Goal: Task Accomplishment & Management: Manage account settings

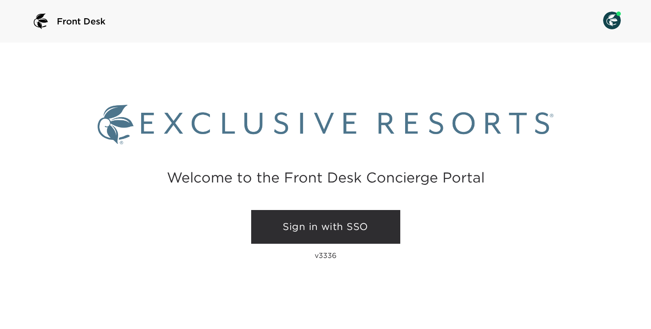
click at [316, 227] on link "Sign in with SSO" at bounding box center [325, 227] width 149 height 34
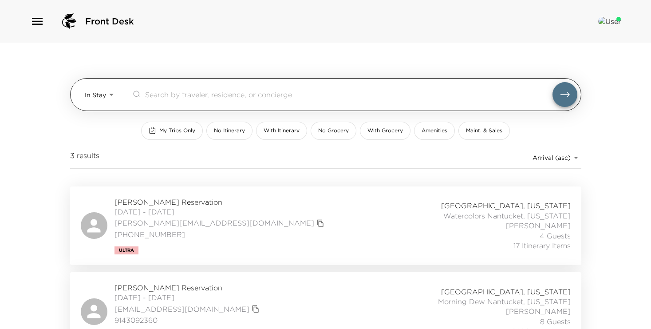
click at [105, 96] on body "Front Desk In Stay In-Stay ​ My Trips Only No Itinerary With Itinerary No Groce…" at bounding box center [325, 164] width 651 height 329
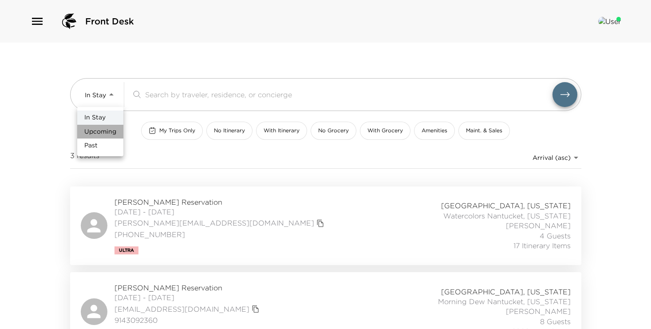
click at [99, 133] on span "Upcoming" at bounding box center [100, 131] width 32 height 9
type input "Upcoming"
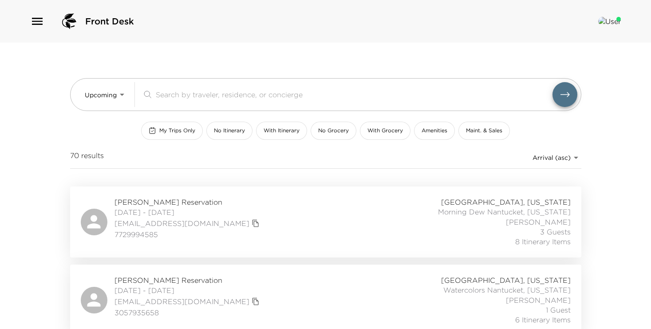
click at [150, 203] on span "[PERSON_NAME] Reservation" at bounding box center [187, 202] width 147 height 10
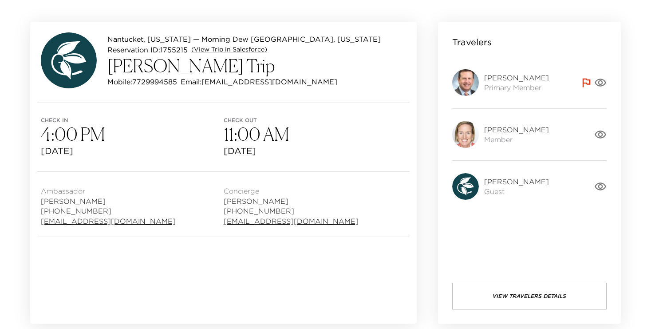
scroll to position [52, 0]
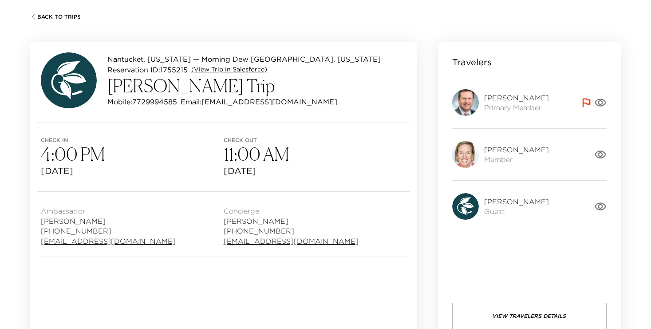
click at [231, 71] on link "(View Trip in Salesforce)" at bounding box center [229, 69] width 76 height 9
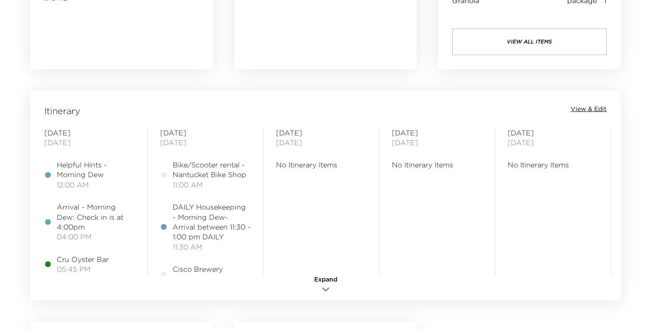
scroll to position [652, 0]
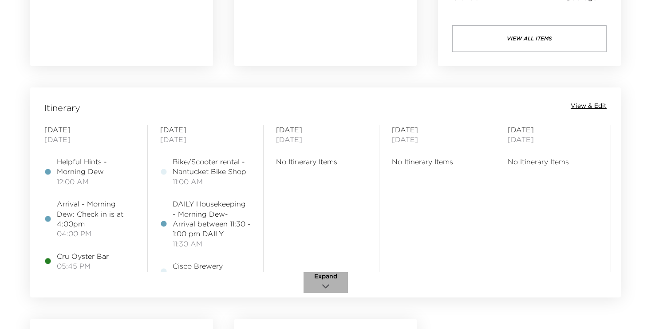
click at [327, 274] on span "Expand" at bounding box center [325, 276] width 23 height 9
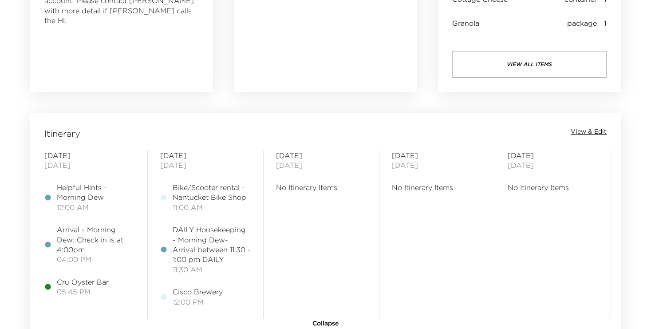
scroll to position [625, 0]
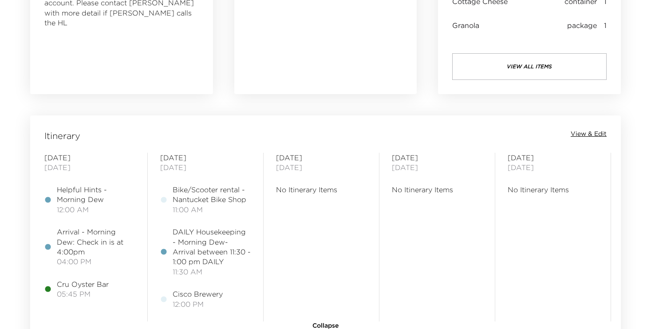
click at [592, 133] on span "View & Edit" at bounding box center [588, 134] width 36 height 9
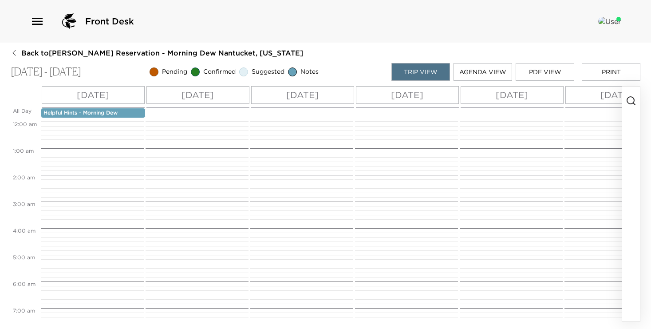
scroll to position [293, 0]
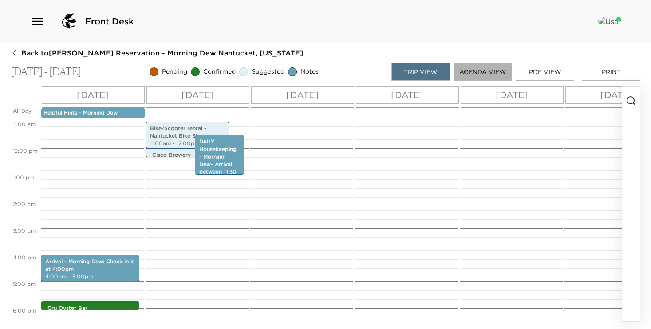
click at [483, 75] on button "Agenda View" at bounding box center [482, 72] width 59 height 18
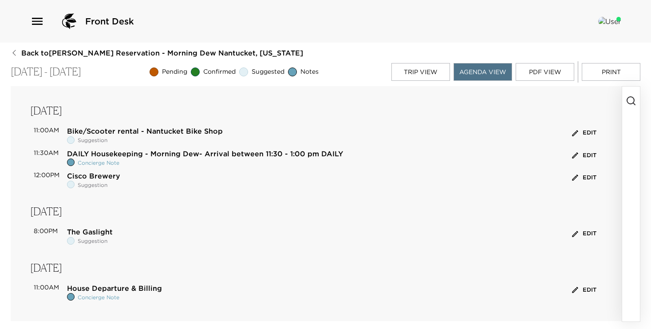
scroll to position [0, 0]
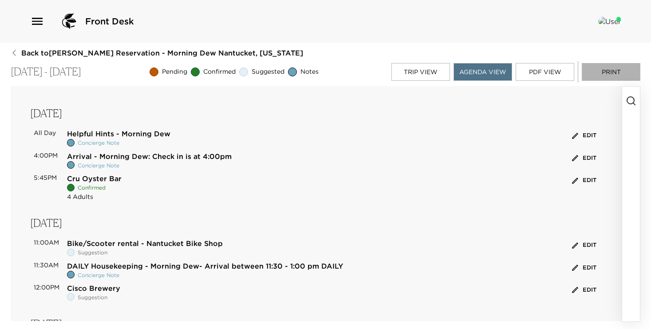
click at [609, 72] on button "Print" at bounding box center [611, 72] width 59 height 18
click at [423, 76] on button "Trip View" at bounding box center [420, 72] width 59 height 18
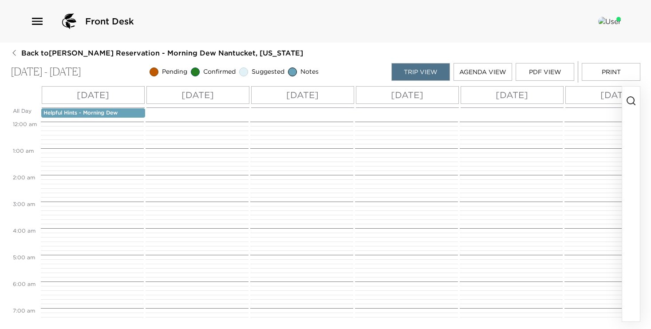
click at [73, 56] on span "Back to Ted Bowen Reservation - Morning Dew Nantucket, Massachusetts" at bounding box center [162, 53] width 282 height 10
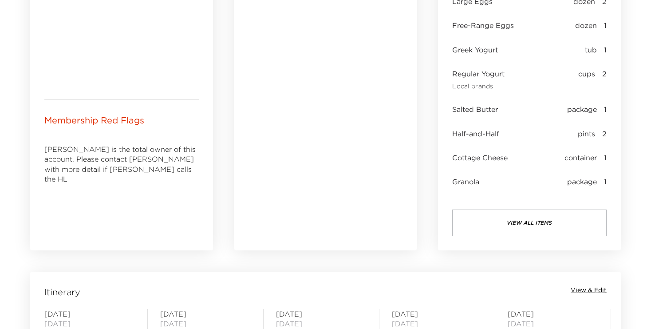
scroll to position [507, 0]
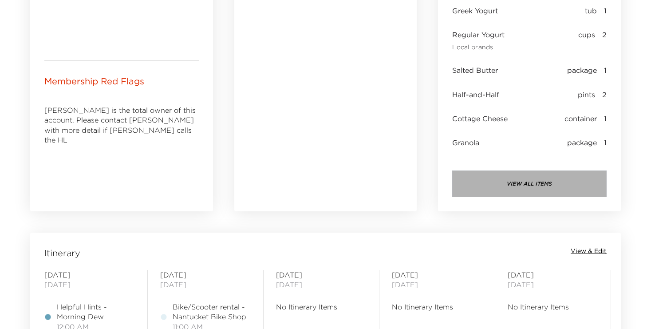
click at [517, 180] on button "view all items" at bounding box center [529, 183] width 154 height 27
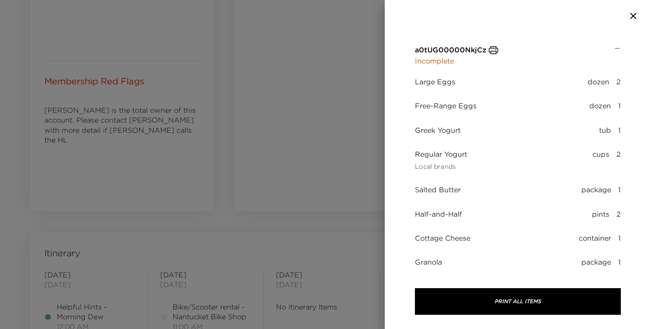
scroll to position [0, 0]
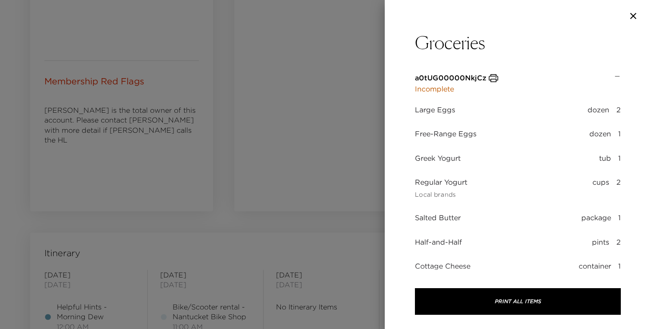
click at [632, 17] on icon "button" at bounding box center [633, 16] width 11 height 11
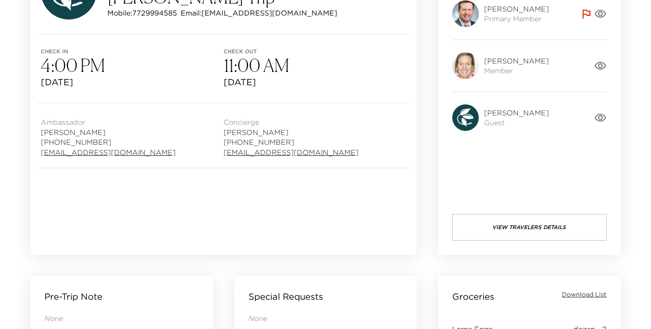
scroll to position [45, 0]
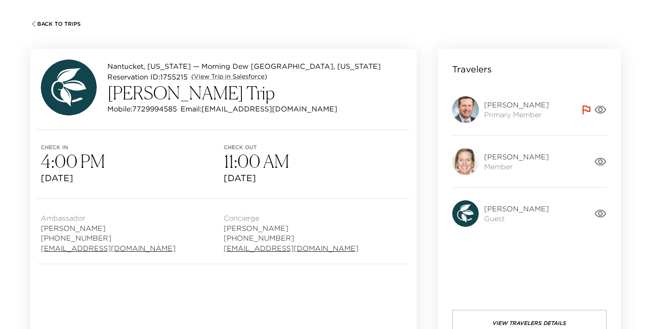
click at [55, 23] on span "Back To Trips" at bounding box center [58, 24] width 43 height 6
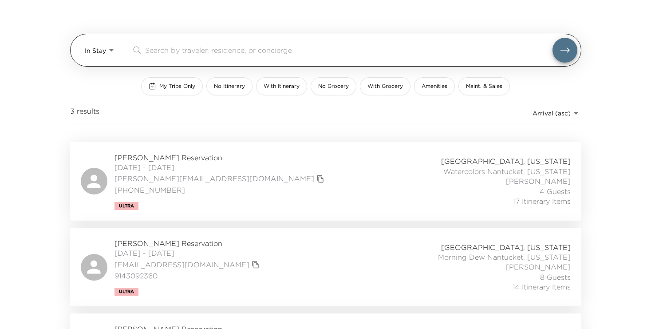
scroll to position [52, 0]
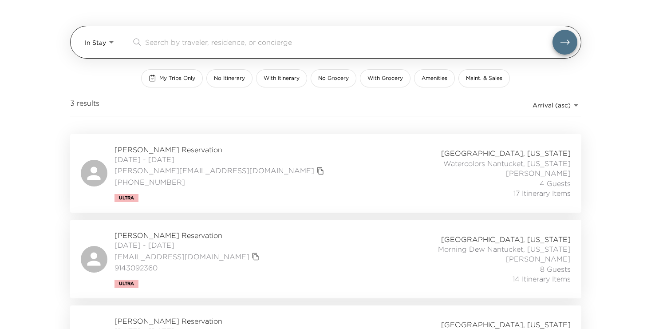
click at [90, 48] on body "Front Desk In Stay In-Stay ​ My Trips Only No Itinerary With Itinerary No Groce…" at bounding box center [325, 112] width 651 height 329
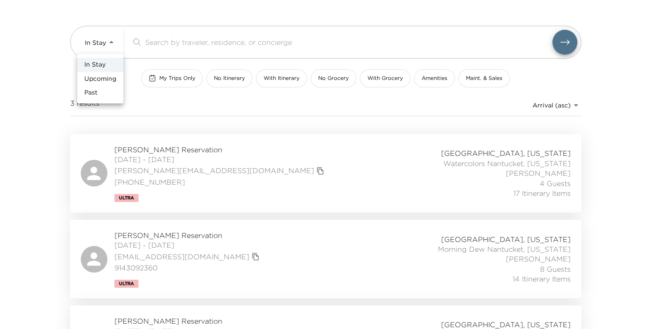
click at [95, 79] on span "Upcoming" at bounding box center [100, 79] width 32 height 9
type input "Upcoming"
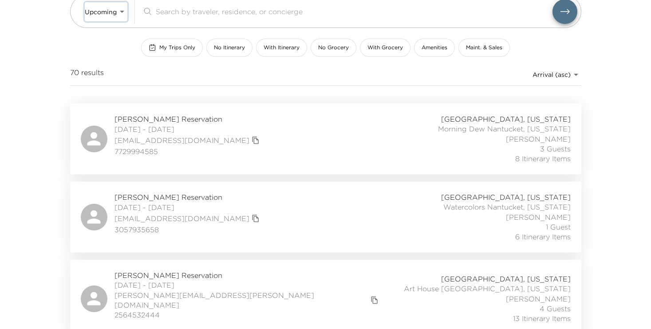
scroll to position [84, 0]
click at [136, 195] on span "Patricia Vandenberg Reservation" at bounding box center [187, 196] width 147 height 10
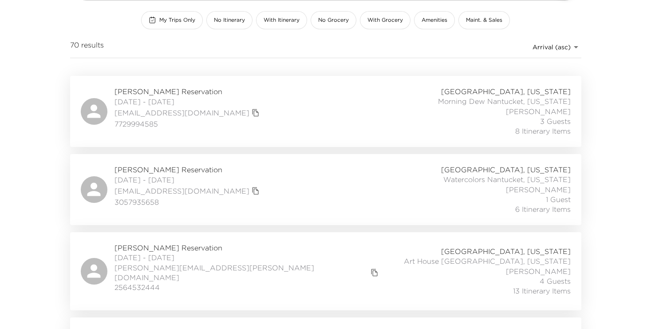
scroll to position [116, 0]
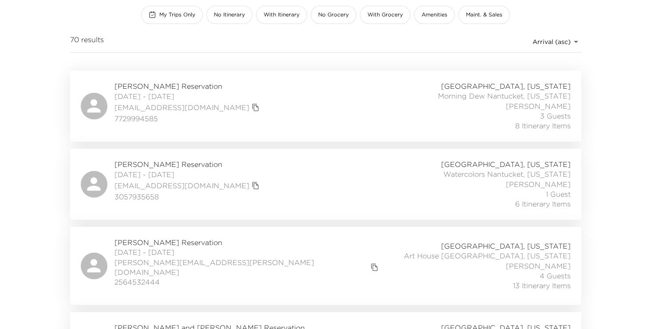
click at [219, 244] on span "Gregory Brown Reservation" at bounding box center [247, 242] width 267 height 10
click at [149, 85] on span "Ted Bowen Reservation" at bounding box center [187, 86] width 147 height 10
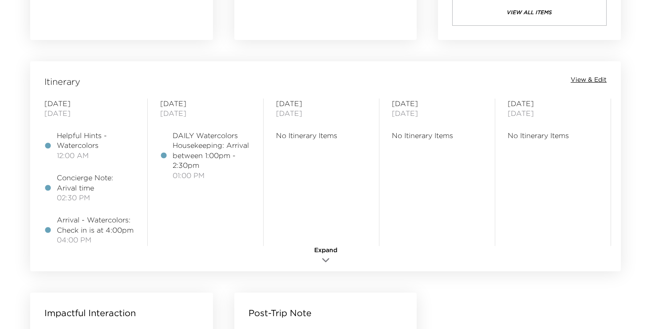
scroll to position [671, 0]
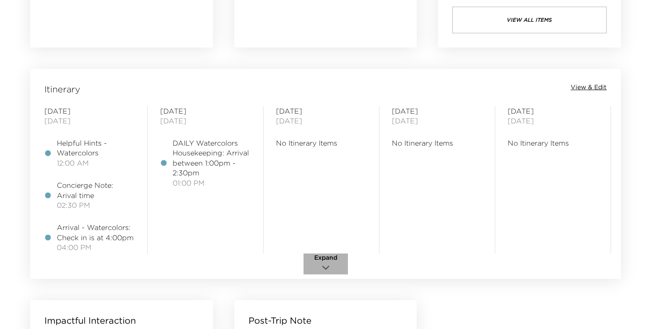
click at [325, 256] on span "Expand" at bounding box center [325, 257] width 23 height 9
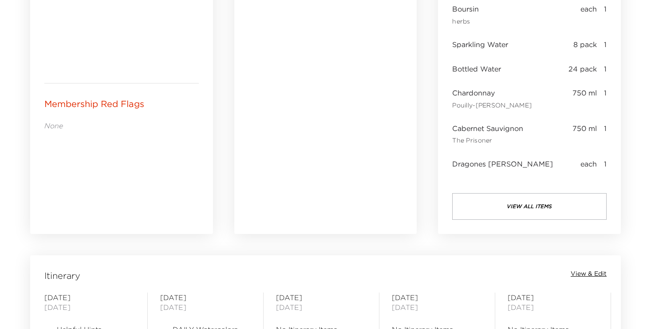
scroll to position [568, 0]
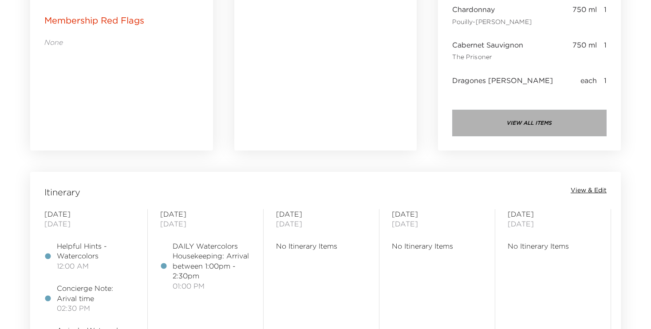
click at [530, 117] on button "view all items" at bounding box center [529, 123] width 154 height 27
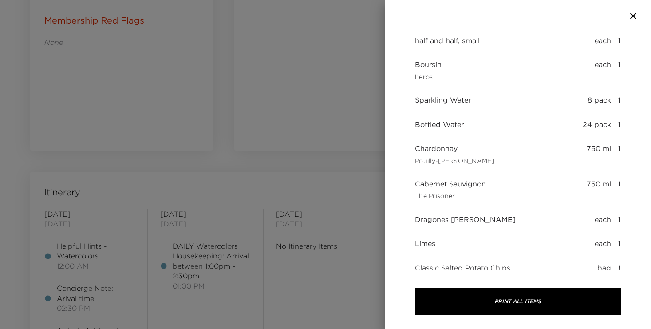
scroll to position [99, 0]
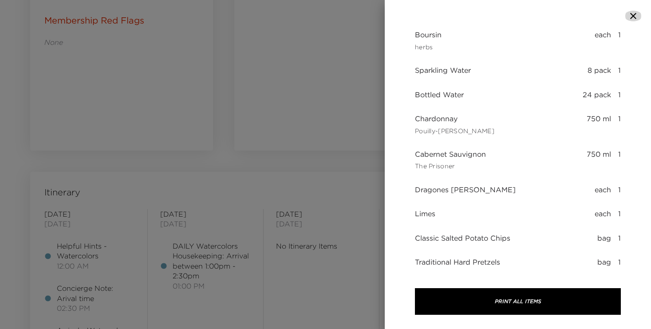
click at [630, 13] on icon "button" at bounding box center [633, 16] width 6 height 6
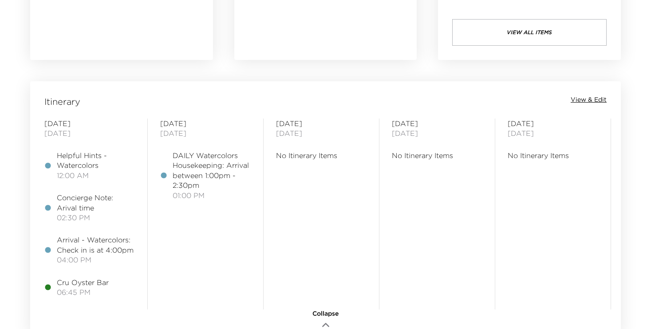
scroll to position [685, 0]
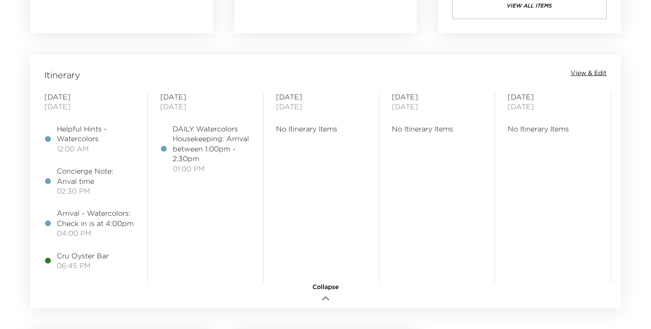
click at [592, 73] on span "View & Edit" at bounding box center [588, 73] width 36 height 9
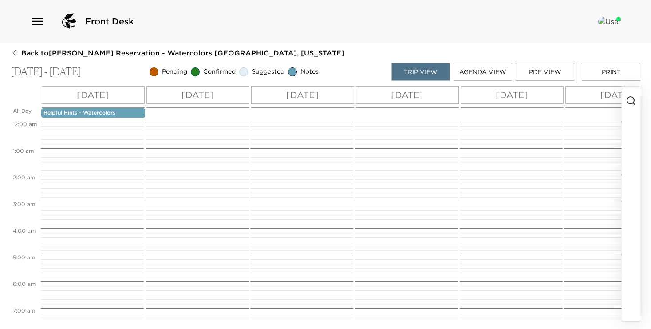
scroll to position [346, 0]
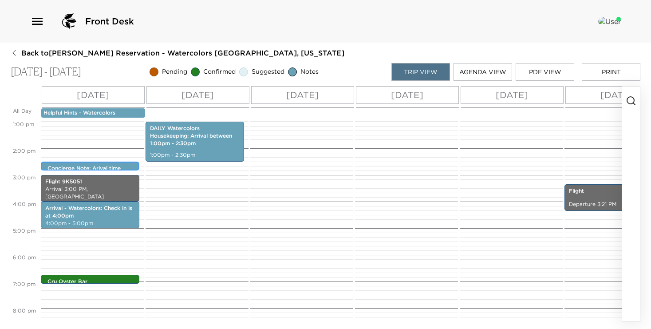
click at [97, 165] on p "Concierge Note: Arival time" at bounding box center [92, 169] width 90 height 8
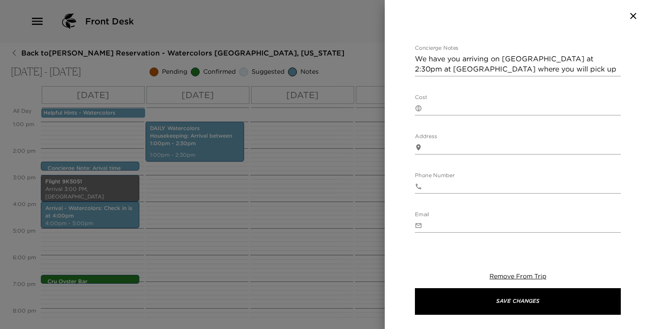
scroll to position [208, 0]
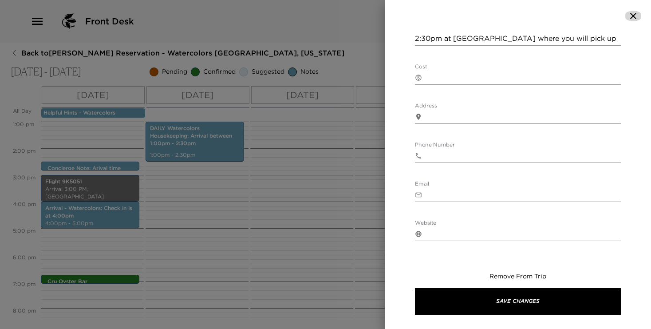
click at [631, 20] on icon "button" at bounding box center [633, 16] width 11 height 11
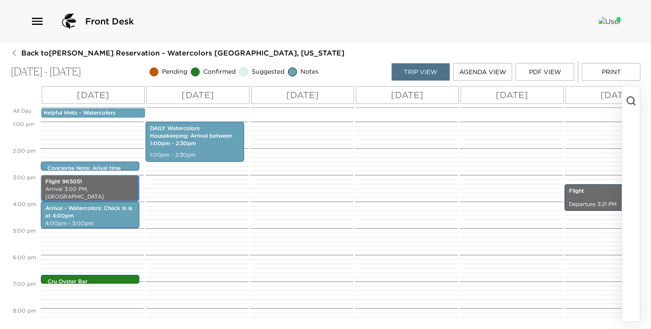
click at [93, 184] on p "Flight 9K5051" at bounding box center [90, 182] width 90 height 8
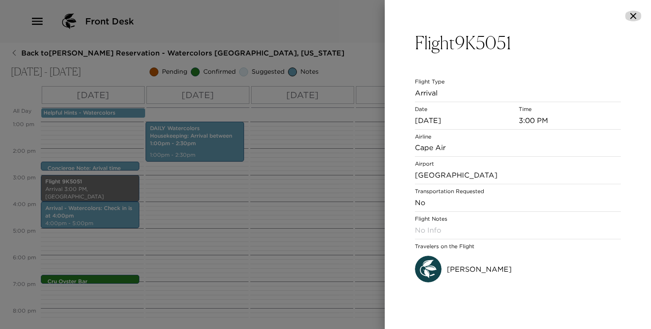
click at [633, 11] on icon "button" at bounding box center [633, 16] width 11 height 11
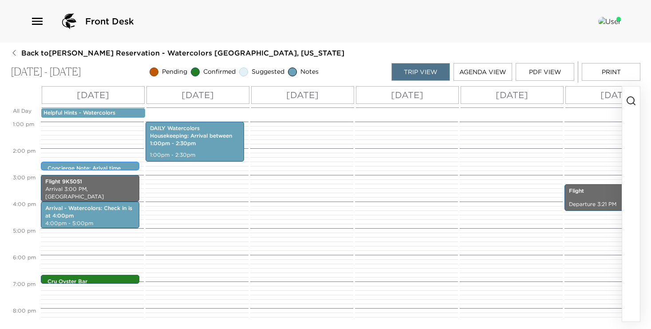
click at [107, 165] on p "Concierge Note: Arival time" at bounding box center [92, 169] width 90 height 8
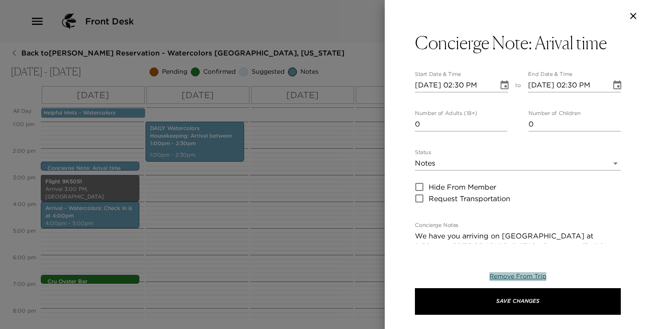
click at [514, 275] on span "Remove From Trip" at bounding box center [517, 276] width 57 height 8
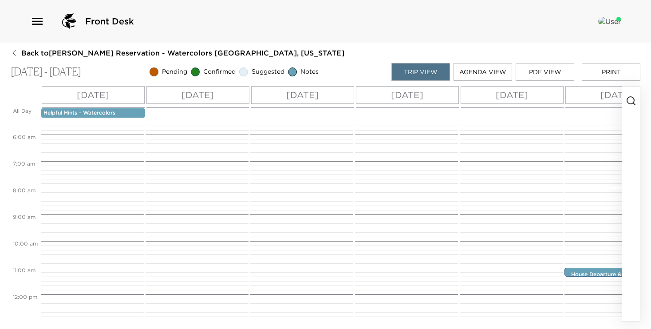
scroll to position [197, 0]
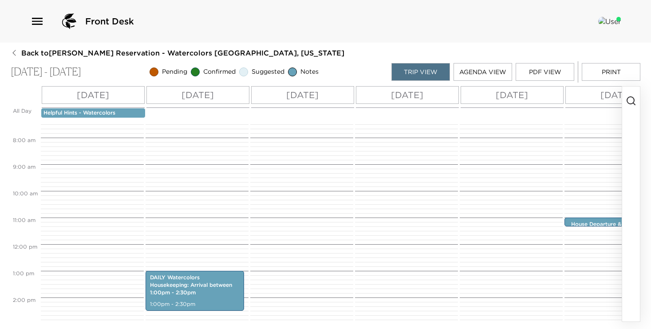
click at [606, 72] on button "Print" at bounding box center [611, 72] width 59 height 18
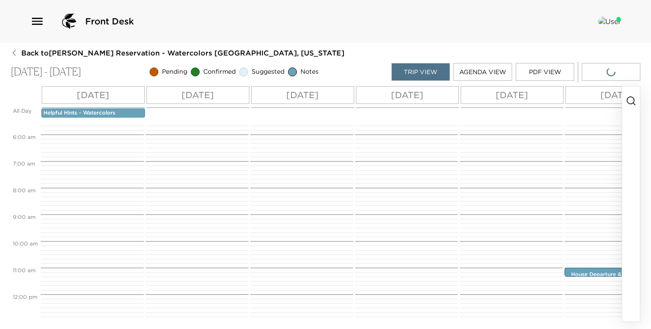
scroll to position [143, 0]
click at [286, 161] on div at bounding box center [300, 298] width 100 height 639
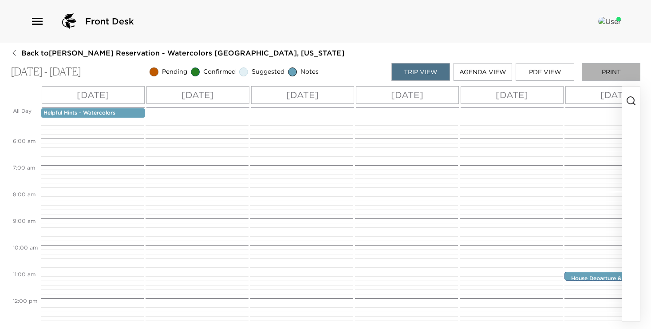
click at [603, 69] on button "Print" at bounding box center [611, 72] width 59 height 18
click at [539, 71] on button "PDF View" at bounding box center [544, 72] width 59 height 18
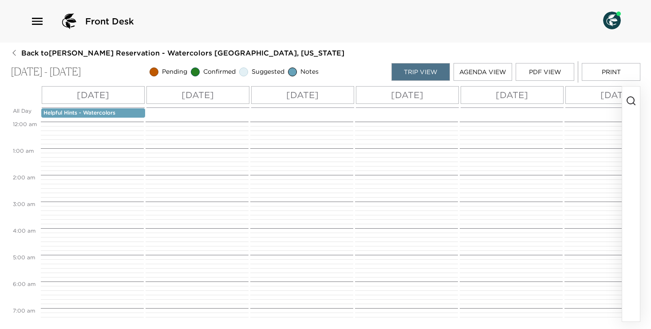
scroll to position [346, 0]
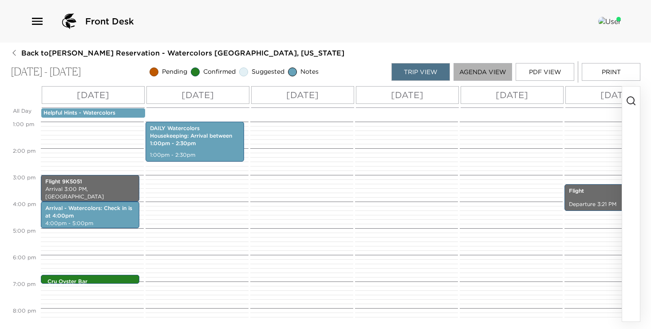
click at [483, 68] on button "Agenda View" at bounding box center [482, 72] width 59 height 18
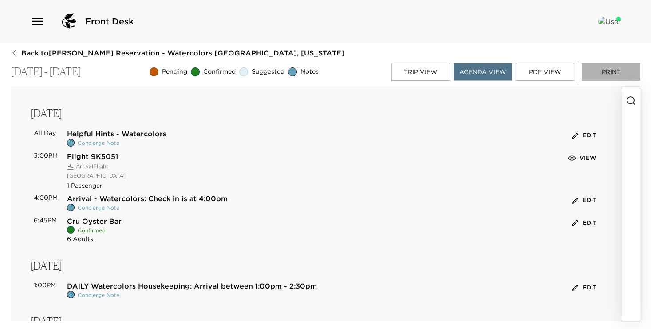
click at [612, 77] on button "Print" at bounding box center [611, 72] width 59 height 18
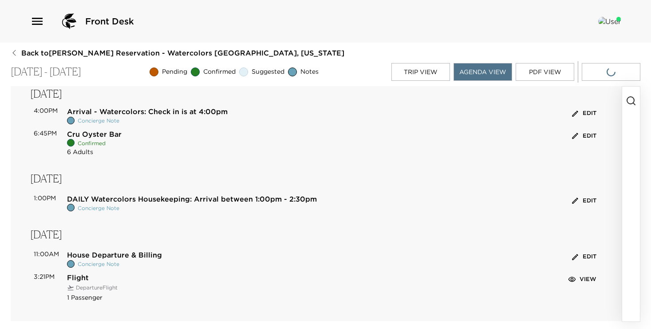
scroll to position [0, 0]
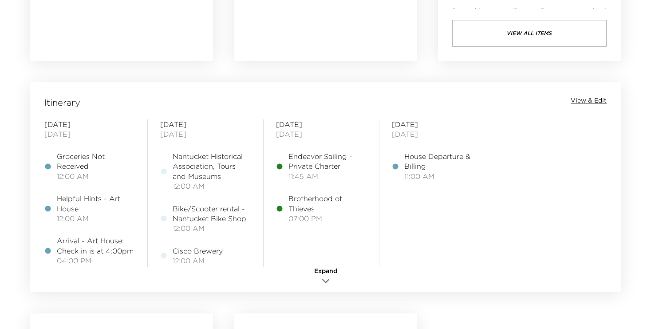
scroll to position [662, 0]
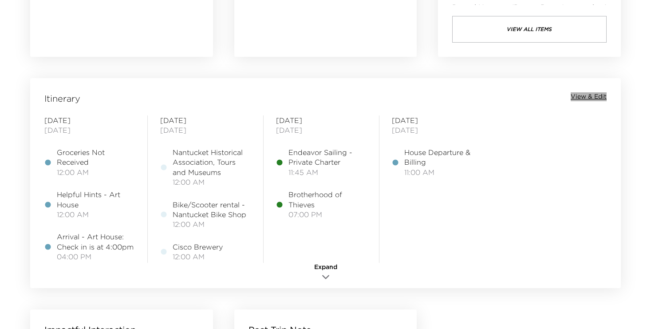
click at [591, 97] on span "View & Edit" at bounding box center [588, 96] width 36 height 9
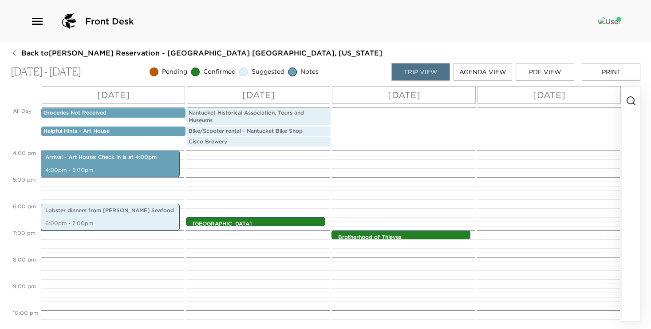
scroll to position [464, 0]
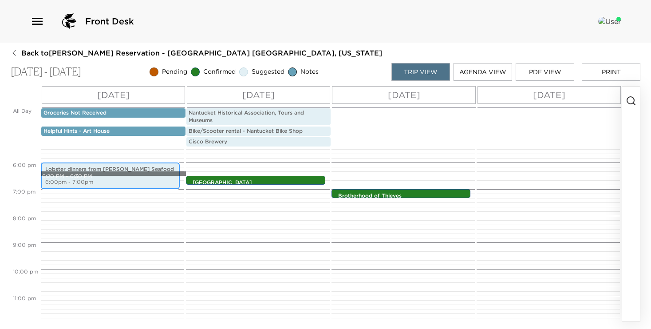
click at [123, 173] on div "Lobster dinners from Sayles Seafood 6:00pm - 7:00pm" at bounding box center [110, 176] width 134 height 24
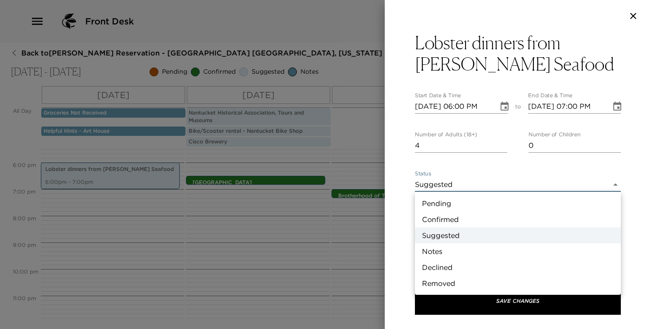
click at [448, 185] on body "Front Desk Back to Gregory Brown Reservation - Art House Nantucket, Massachuset…" at bounding box center [325, 164] width 651 height 329
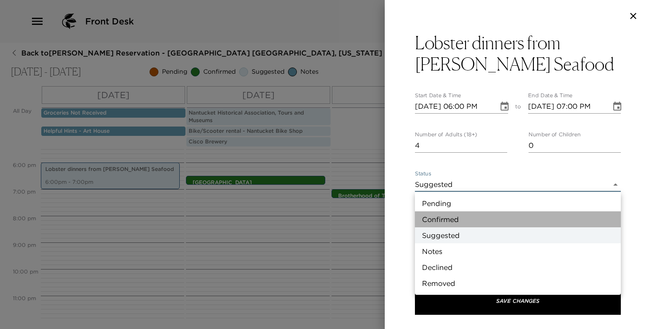
click at [444, 217] on li "Confirmed" at bounding box center [518, 219] width 206 height 16
type input "Confirmed"
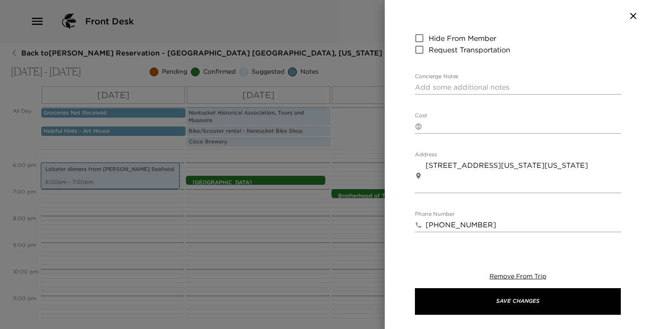
scroll to position [105, 0]
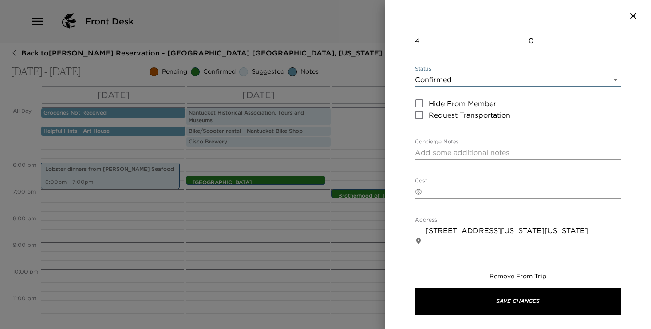
click at [448, 156] on textarea "Concierge Notes" at bounding box center [518, 152] width 206 height 10
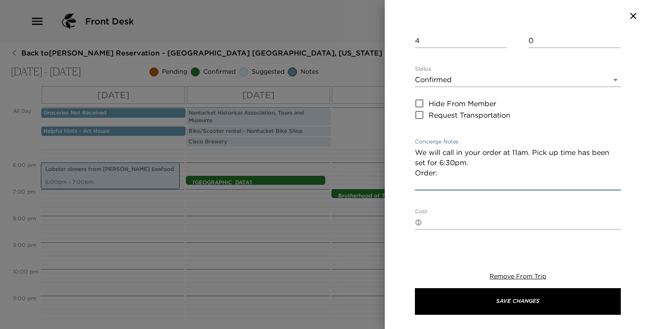
paste textarea "1 - Fried Shrimp Dinner 1 - Baked Halibut Dinner 1 - 1.5lb. Lobster Dinner"
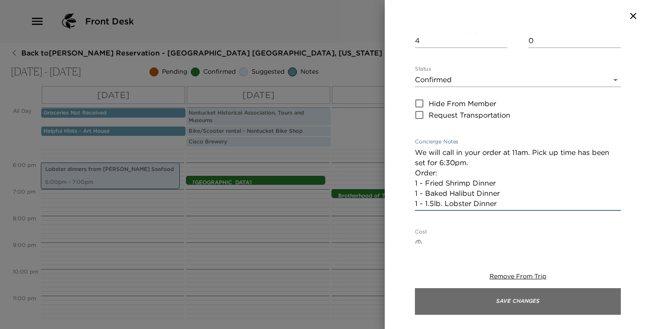
type textarea "We will call in your order at 11am. Pick up time has been set for 6:30pm. Order…"
click at [515, 300] on button "Save Changes" at bounding box center [518, 301] width 206 height 27
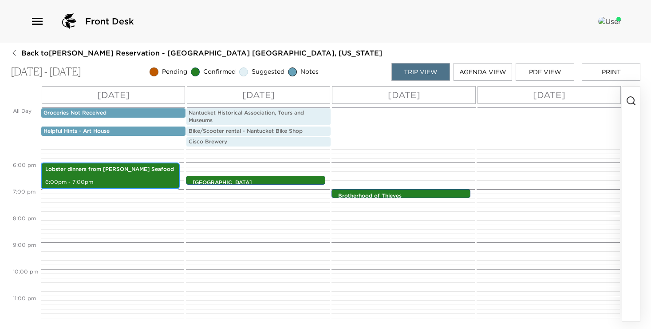
click at [108, 175] on div "Lobster dinners from Sayles Seafood 6:00pm - 7:00pm" at bounding box center [110, 176] width 134 height 24
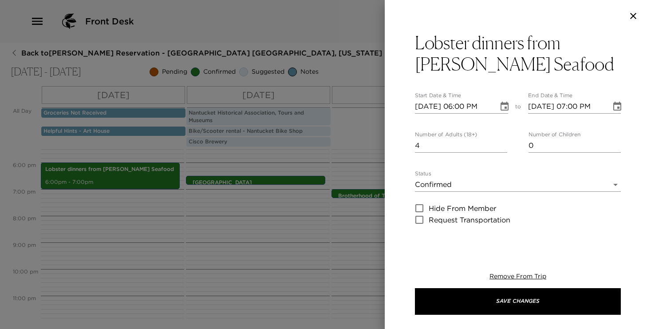
click at [472, 107] on input "10/05/2025 06:00 PM" at bounding box center [453, 106] width 77 height 14
type input "10/05/2025 06:30 PM"
click at [574, 106] on input "10/05/2025 07:00 PM" at bounding box center [566, 106] width 77 height 14
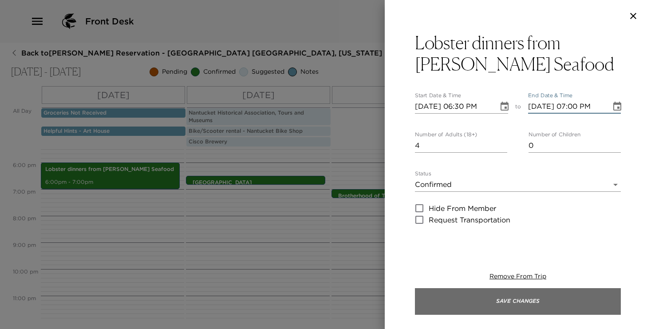
click at [538, 300] on button "Save Changes" at bounding box center [518, 301] width 206 height 27
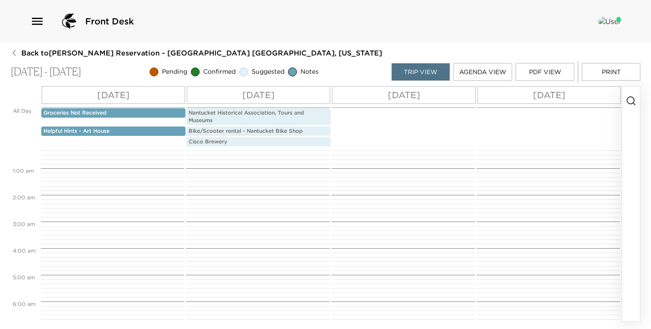
scroll to position [0, 0]
click at [126, 113] on p "Groceries Not Received" at bounding box center [113, 113] width 140 height 8
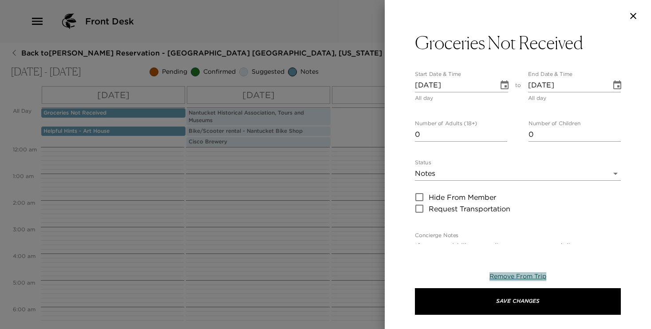
click at [519, 273] on span "Remove From Trip" at bounding box center [517, 276] width 57 height 8
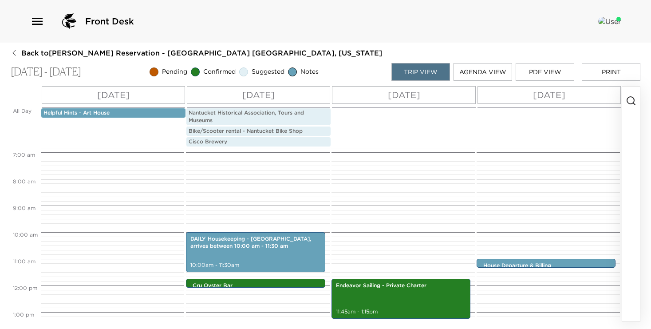
scroll to position [215, 0]
